Goal: Communication & Community: Answer question/provide support

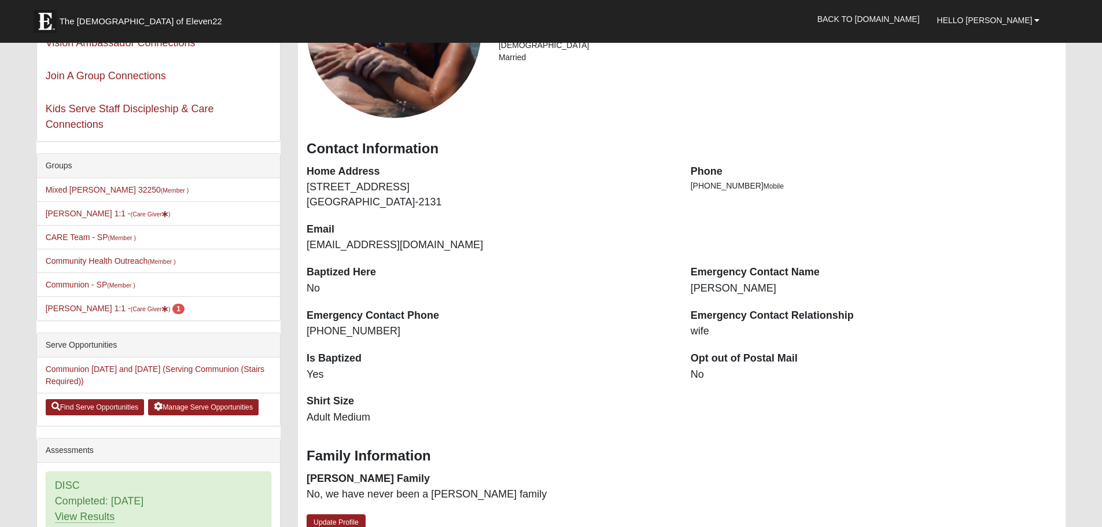
scroll to position [174, 0]
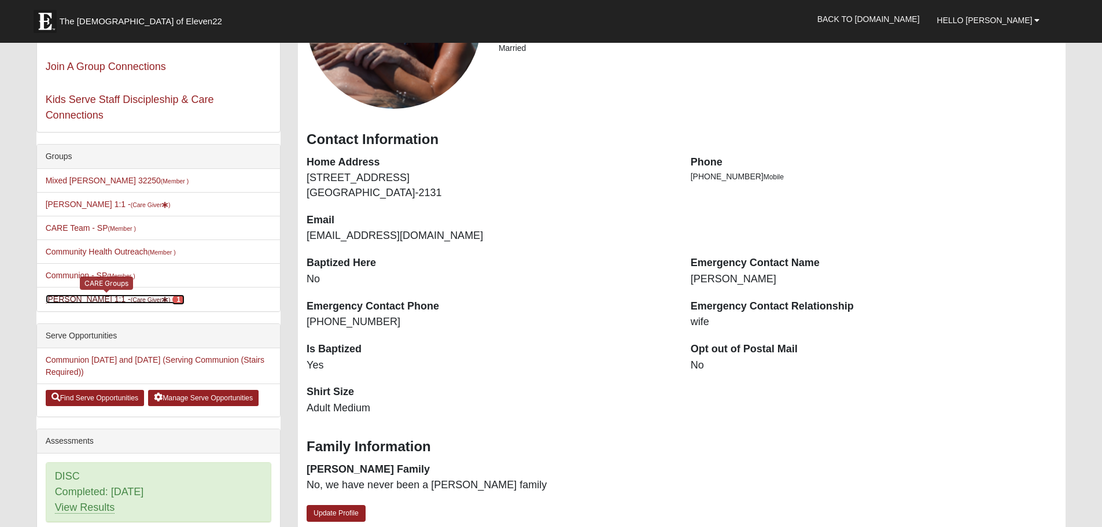
click at [131, 299] on small "(Care Giver )" at bounding box center [151, 299] width 40 height 7
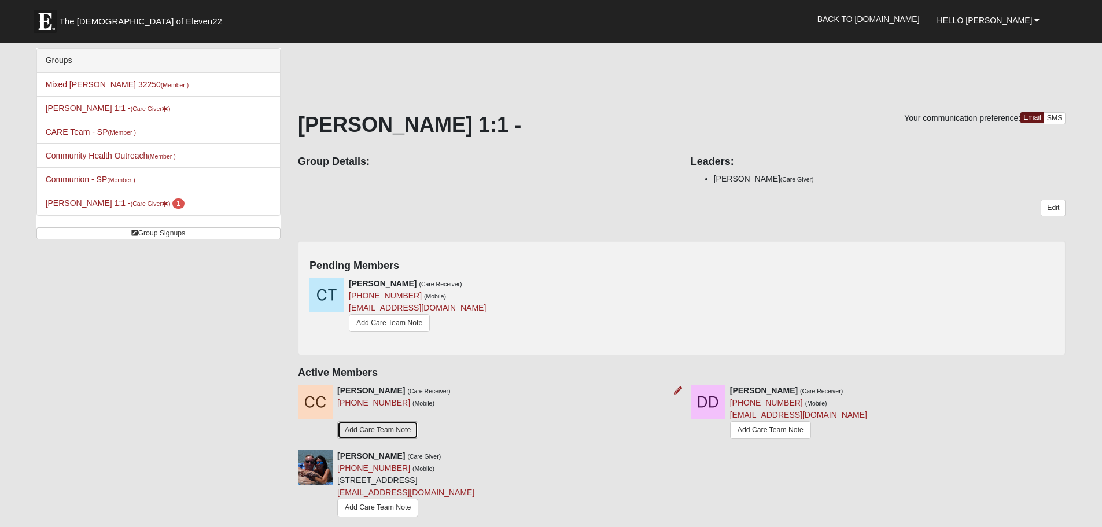
click at [372, 431] on link "Add Care Team Note" at bounding box center [377, 430] width 81 height 18
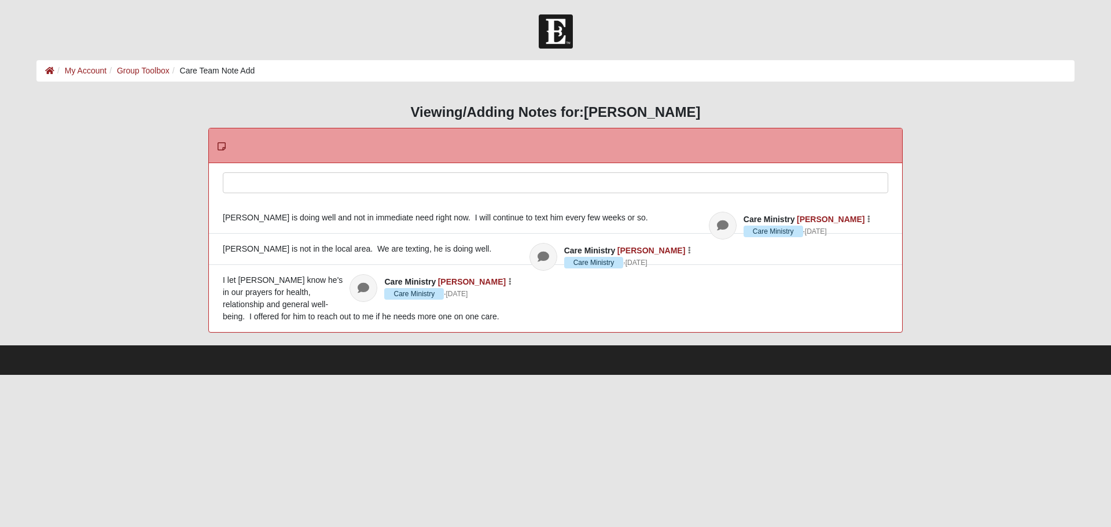
click at [286, 190] on div at bounding box center [555, 198] width 664 height 51
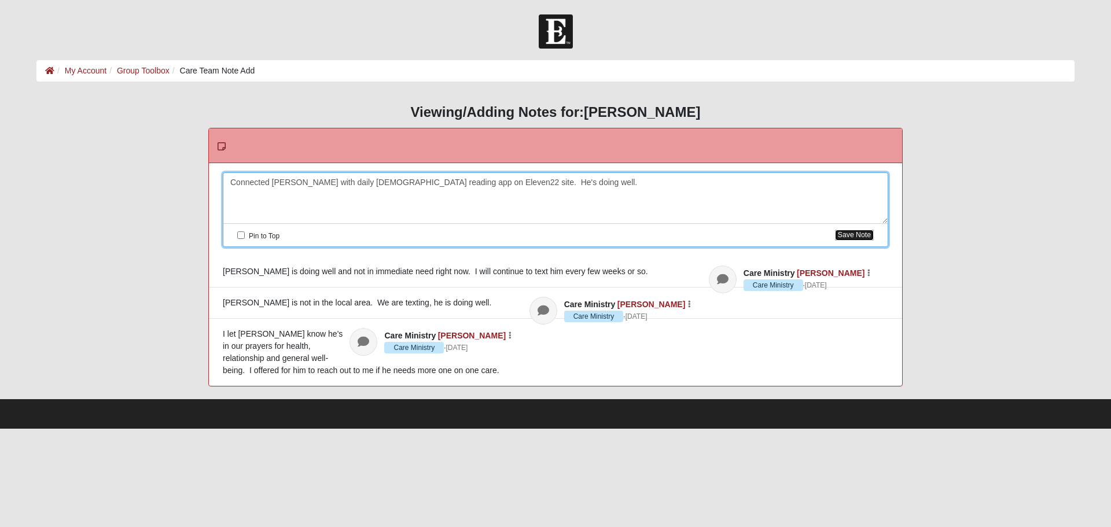
click at [853, 234] on button "Save Note" at bounding box center [854, 235] width 39 height 11
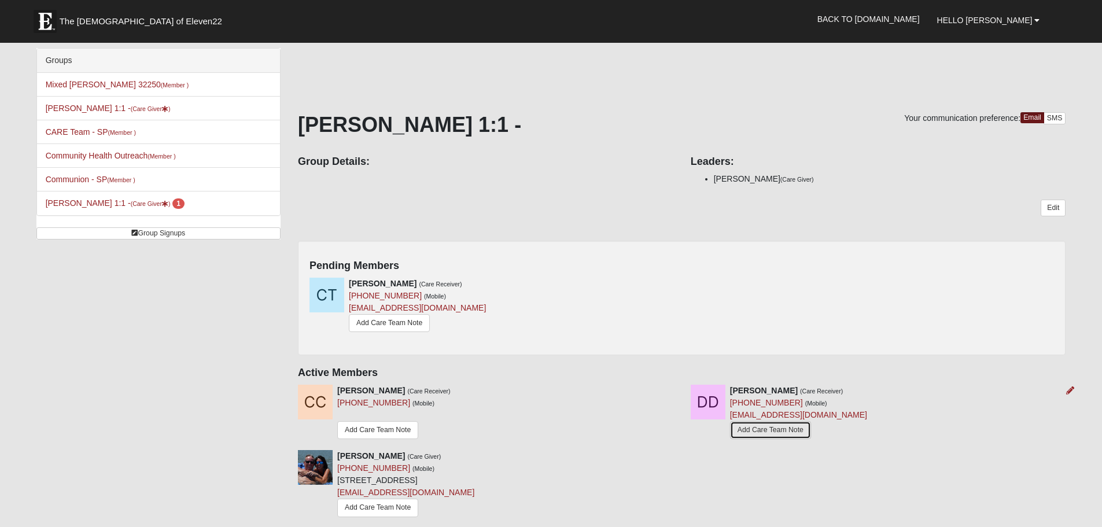
click at [767, 432] on link "Add Care Team Note" at bounding box center [770, 430] width 81 height 18
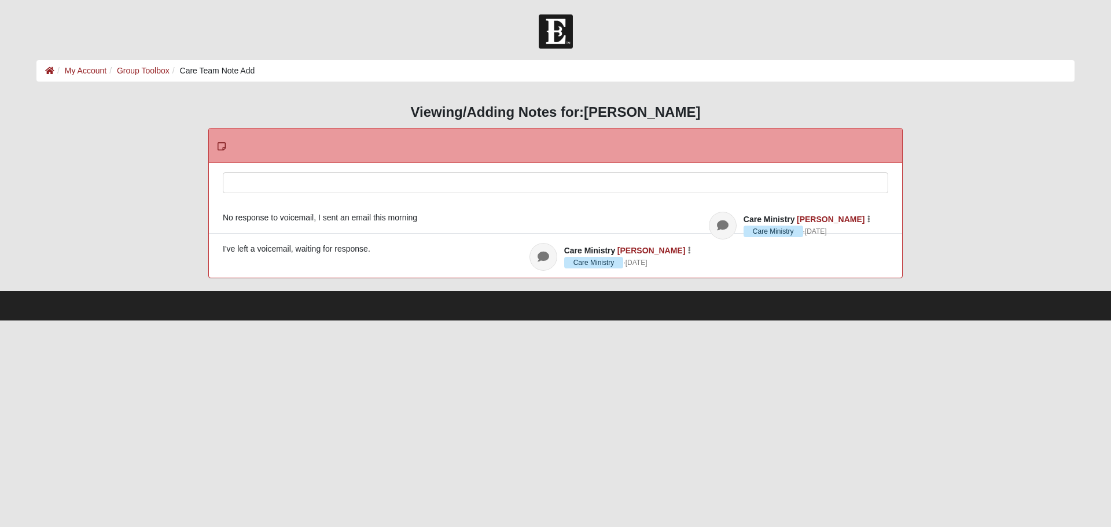
click at [444, 185] on div at bounding box center [555, 198] width 664 height 51
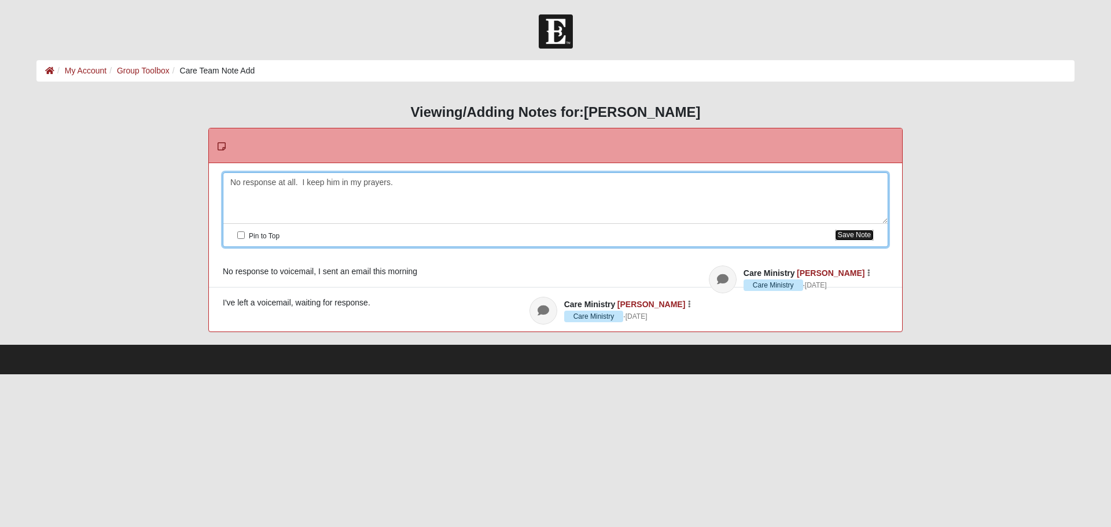
click at [861, 236] on button "Save Note" at bounding box center [854, 235] width 39 height 11
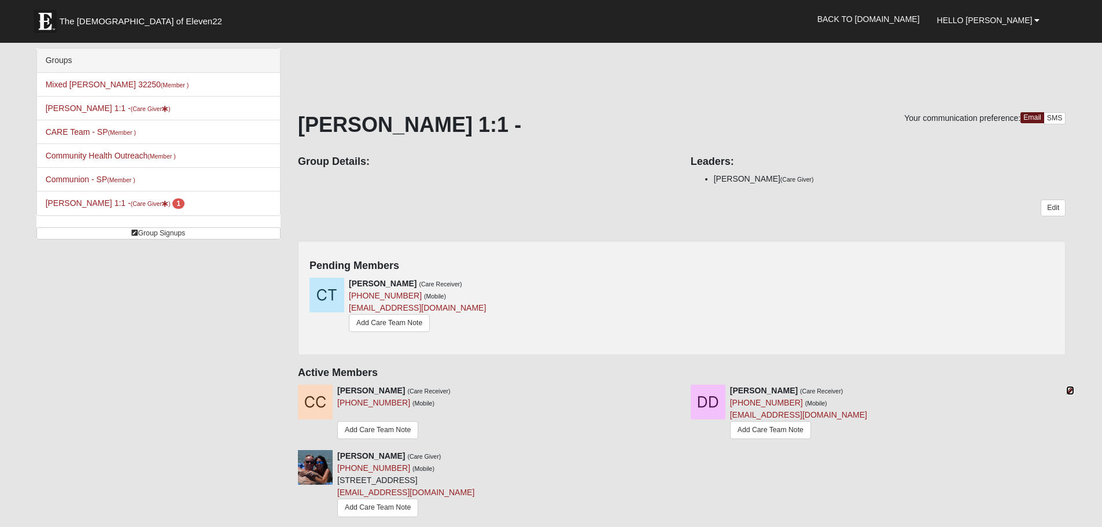
click at [1071, 390] on icon at bounding box center [1070, 390] width 8 height 8
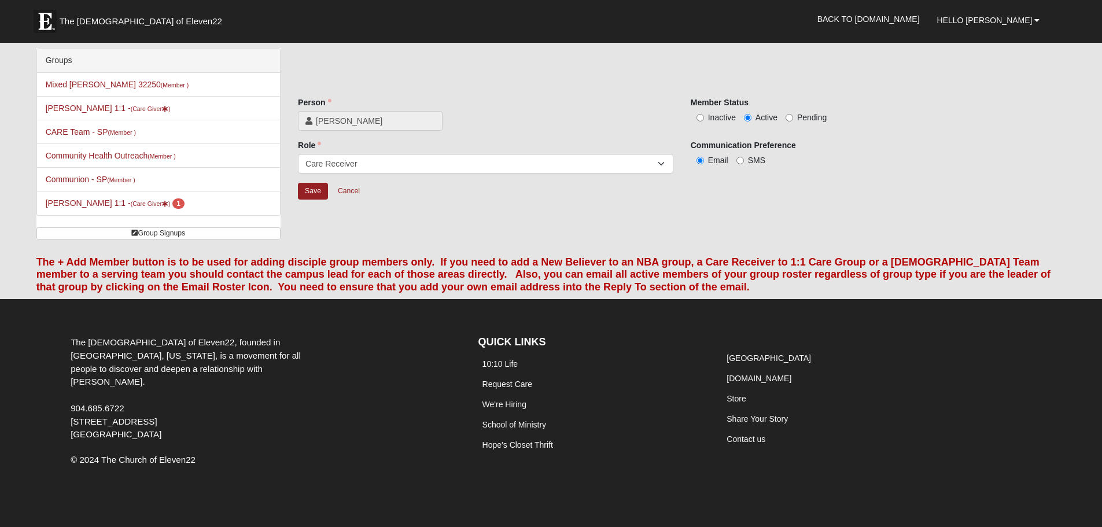
click at [705, 116] on label "Inactive" at bounding box center [713, 118] width 45 height 12
click at [704, 116] on input "Inactive" at bounding box center [700, 118] width 8 height 8
radio input "true"
click at [317, 193] on input "Save" at bounding box center [313, 191] width 30 height 17
